Goal: Transaction & Acquisition: Book appointment/travel/reservation

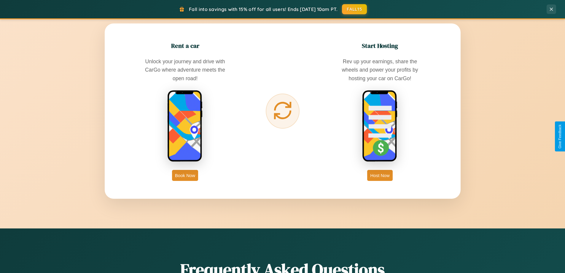
scroll to position [953, 0]
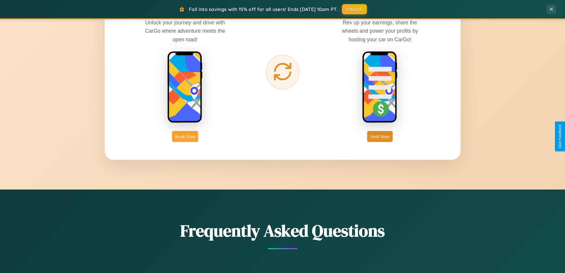
click at [185, 136] on button "Book Now" at bounding box center [185, 136] width 26 height 11
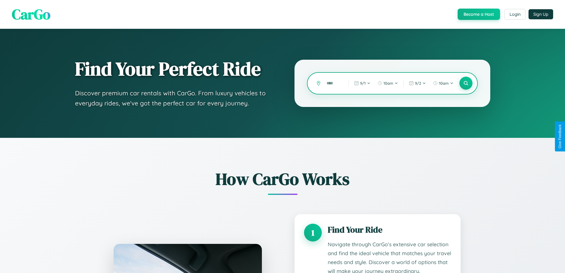
click at [333, 83] on input "text" at bounding box center [333, 83] width 19 height 10
type input "*"
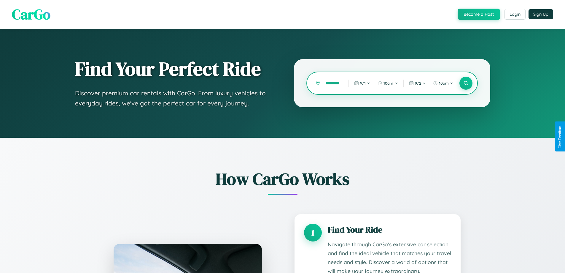
scroll to position [0, 10]
type input "**********"
click at [466, 83] on icon at bounding box center [466, 83] width 6 height 6
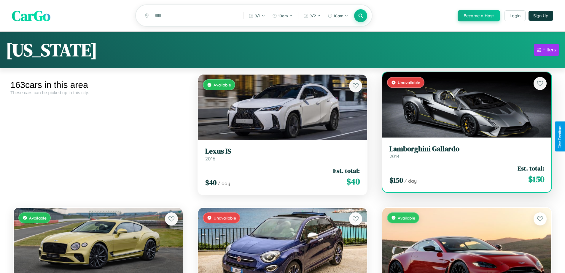
click at [463, 106] on div "Unavailable" at bounding box center [466, 104] width 169 height 65
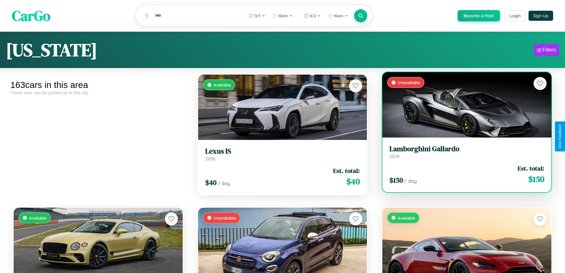
click at [463, 106] on div "Unavailable" at bounding box center [466, 104] width 169 height 65
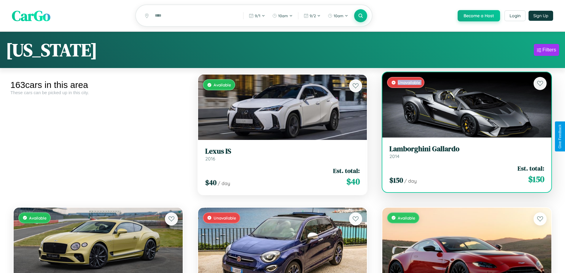
click at [463, 106] on div "Unavailable" at bounding box center [466, 104] width 169 height 65
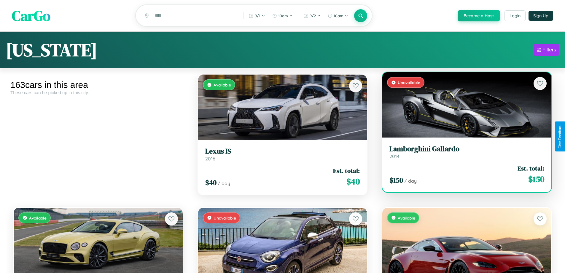
click at [463, 106] on div "Unavailable" at bounding box center [466, 104] width 169 height 65
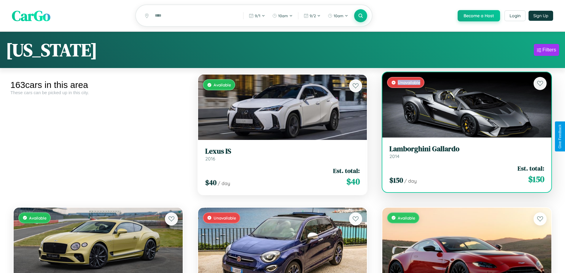
click at [463, 106] on div "Unavailable" at bounding box center [466, 104] width 169 height 65
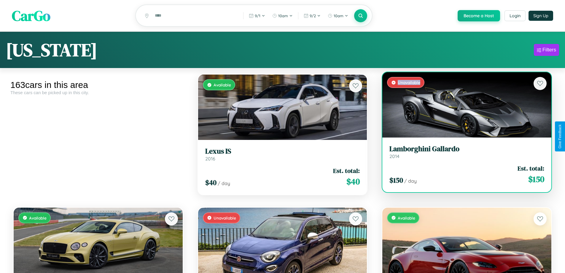
click at [463, 152] on h3 "Lamborghini Gallardo" at bounding box center [466, 148] width 155 height 9
